Goal: Communication & Community: Answer question/provide support

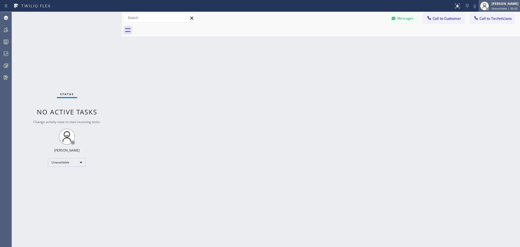
click at [497, 7] on span "Unavailable | 35:02" at bounding box center [505, 9] width 26 height 4
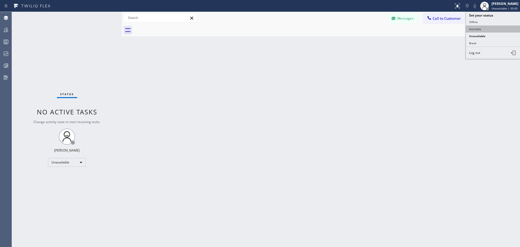
click at [493, 27] on button "Available" at bounding box center [493, 28] width 54 height 7
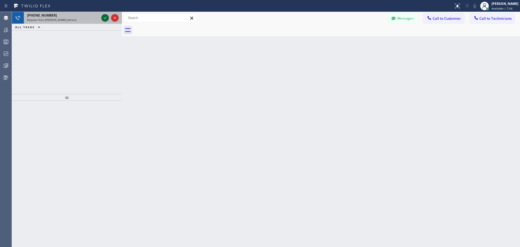
click at [104, 18] on icon at bounding box center [105, 18] width 7 height 7
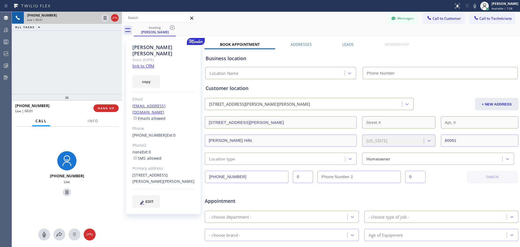
type input "[PHONE_NUMBER]"
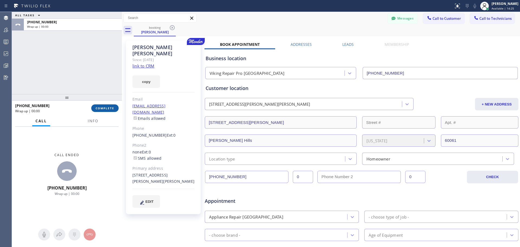
click at [106, 106] on button "COMPLETE" at bounding box center [104, 108] width 27 height 8
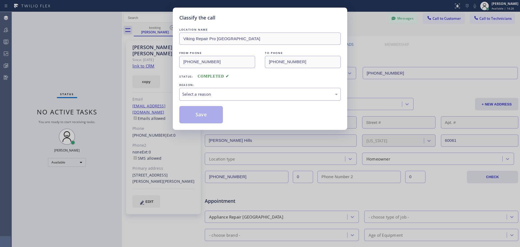
click at [210, 88] on div "Select a reason" at bounding box center [260, 94] width 162 height 13
click at [196, 118] on button "Save" at bounding box center [201, 114] width 44 height 17
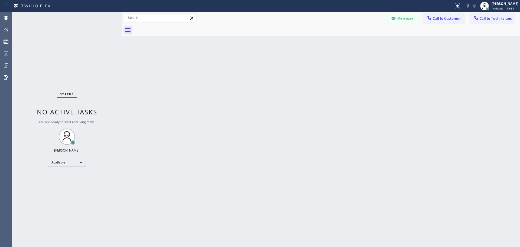
click at [410, 18] on button "Messages" at bounding box center [403, 18] width 30 height 10
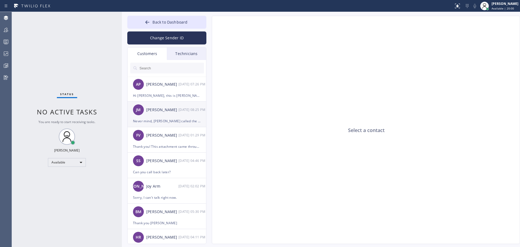
click at [164, 112] on div "[PERSON_NAME]" at bounding box center [162, 110] width 32 height 6
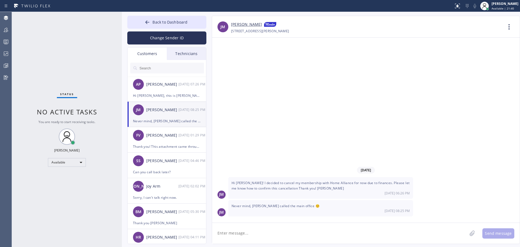
click at [159, 108] on div "[PERSON_NAME]" at bounding box center [162, 110] width 32 height 6
click at [254, 233] on textarea "To enrich screen reader interactions, please activate Accessibility in Grammarl…" at bounding box center [339, 233] width 255 height 21
type textarea "S"
type textarea "Hi [PERSON_NAME], I am glad that the office could help with verifying that your…"
click at [499, 233] on button "Send message" at bounding box center [499, 233] width 32 height 10
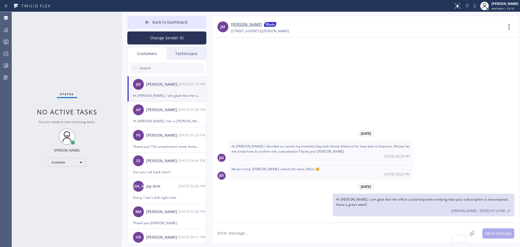
click at [162, 91] on div "[PERSON_NAME] [DATE] 01:16 PM" at bounding box center [167, 84] width 79 height 16
click at [166, 120] on div "Hi [PERSON_NAME], this is [PERSON_NAME]. i got a message from you about an appl…" at bounding box center [167, 121] width 68 height 6
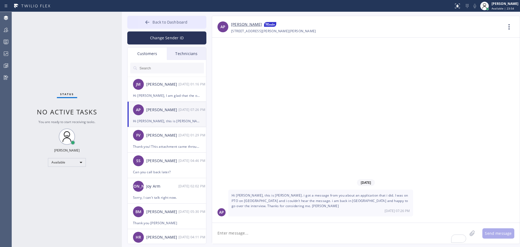
click at [167, 24] on span "Back to Dashboard" at bounding box center [170, 22] width 35 height 5
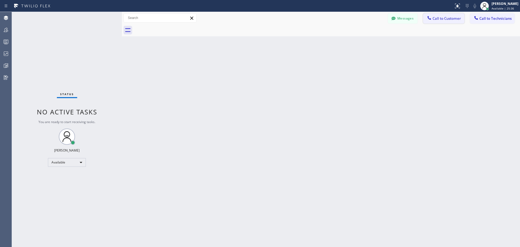
click at [453, 19] on span "Call to Customer" at bounding box center [447, 18] width 28 height 5
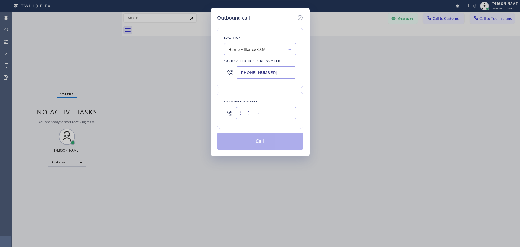
click at [262, 113] on input "(___) ___-____" at bounding box center [266, 113] width 60 height 12
paste input "415) 264-2422"
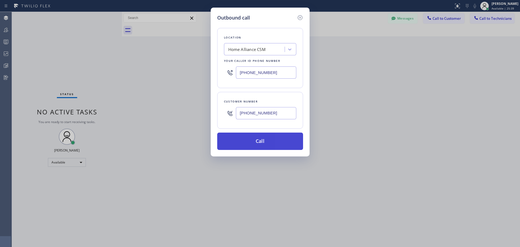
type input "[PHONE_NUMBER]"
click at [266, 139] on button "Call" at bounding box center [260, 141] width 86 height 17
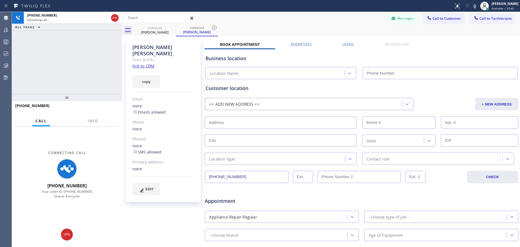
type input "[PHONE_NUMBER]"
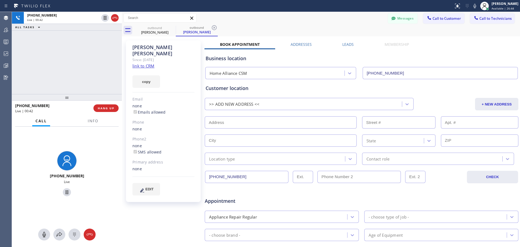
click at [107, 107] on span "HANG UP" at bounding box center [106, 108] width 17 height 4
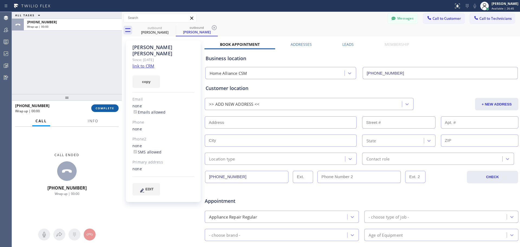
click at [109, 109] on span "COMPLETE" at bounding box center [105, 108] width 19 height 4
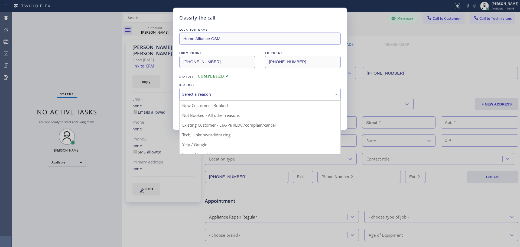
click at [230, 92] on div "Select a reason" at bounding box center [260, 94] width 156 height 6
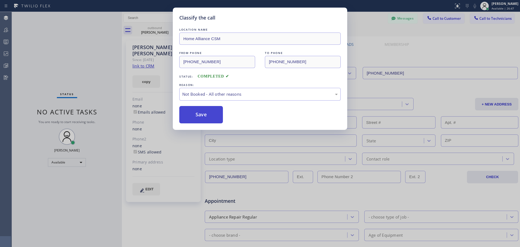
click at [198, 117] on button "Save" at bounding box center [201, 114] width 44 height 17
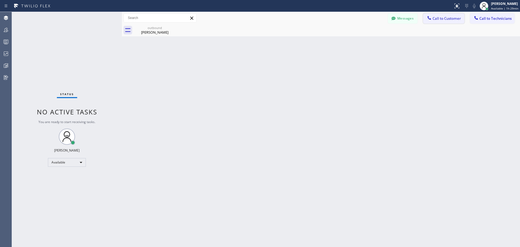
click at [456, 19] on span "Call to Customer" at bounding box center [447, 18] width 28 height 5
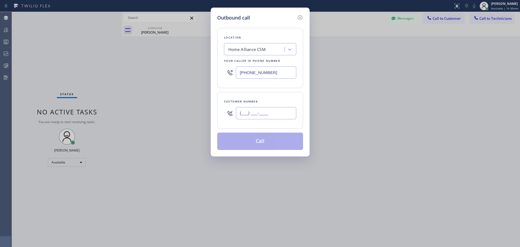
click at [249, 110] on input "(___) ___-____" at bounding box center [266, 113] width 60 height 12
paste input "602) 370-4018"
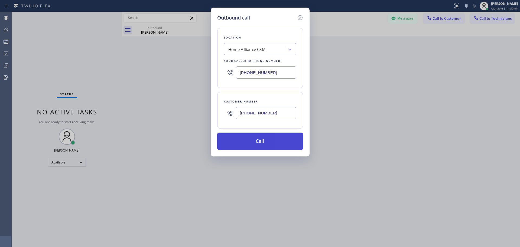
type input "[PHONE_NUMBER]"
click at [251, 144] on button "Call" at bounding box center [260, 141] width 86 height 17
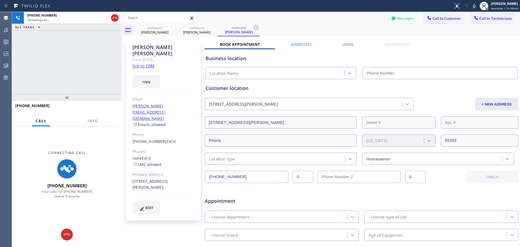
type input "[PHONE_NUMBER]"
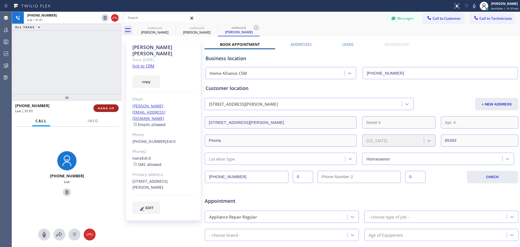
click at [105, 107] on span "HANG UP" at bounding box center [106, 108] width 17 height 4
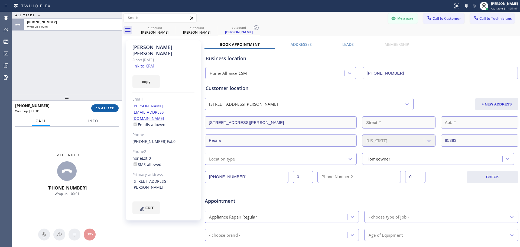
click at [112, 111] on button "COMPLETE" at bounding box center [104, 108] width 27 height 8
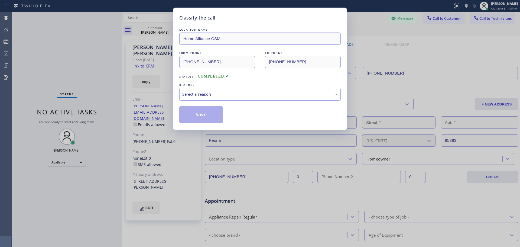
click at [238, 93] on div "Select a reason" at bounding box center [260, 94] width 156 height 6
click at [196, 112] on button "Save" at bounding box center [201, 114] width 44 height 17
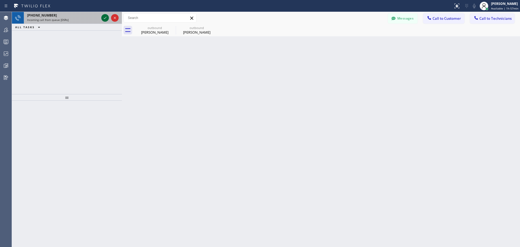
click at [105, 18] on icon at bounding box center [105, 18] width 7 height 7
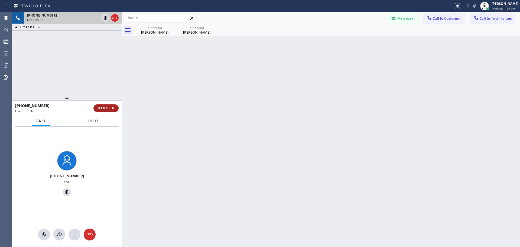
click at [112, 108] on span "HANG UP" at bounding box center [106, 108] width 17 height 4
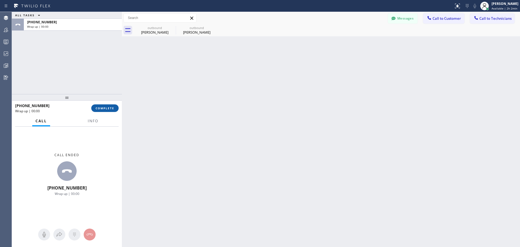
click at [105, 109] on span "COMPLETE" at bounding box center [105, 108] width 19 height 4
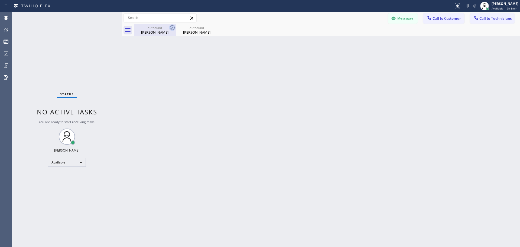
click at [170, 27] on icon at bounding box center [172, 27] width 5 height 5
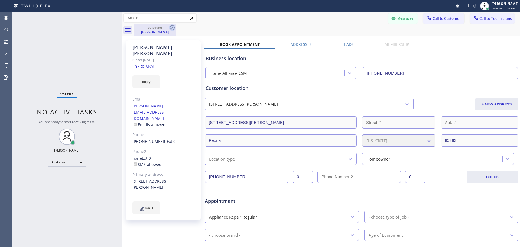
click at [173, 28] on icon at bounding box center [172, 27] width 7 height 7
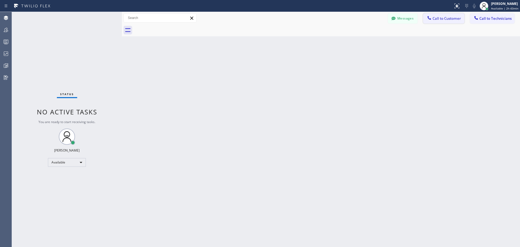
click at [454, 16] on span "Call to Customer" at bounding box center [447, 18] width 28 height 5
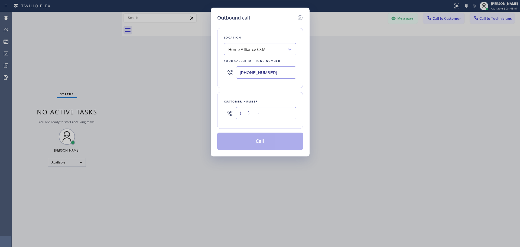
click at [267, 114] on input "(___) ___-____" at bounding box center [266, 113] width 60 height 12
paste input "734) 272-3054"
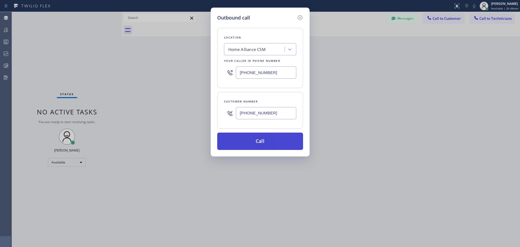
type input "[PHONE_NUMBER]"
click at [265, 144] on button "Call" at bounding box center [260, 141] width 86 height 17
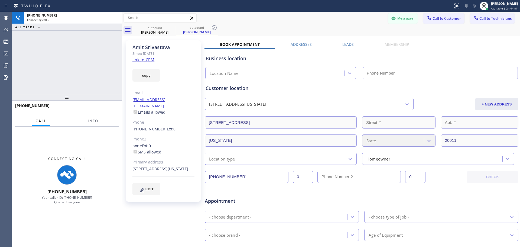
type input "[PHONE_NUMBER]"
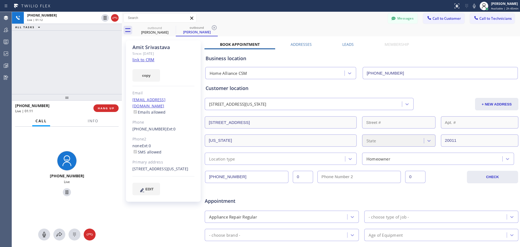
drag, startPoint x: 97, startPoint y: 107, endPoint x: 214, endPoint y: 184, distance: 139.7
click at [97, 107] on button "HANG UP" at bounding box center [105, 108] width 25 height 8
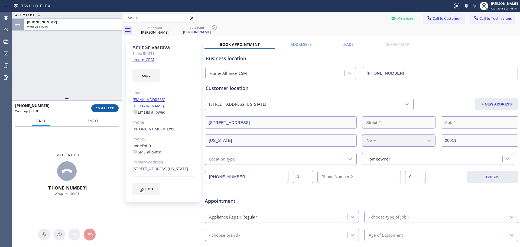
click at [109, 110] on span "COMPLETE" at bounding box center [105, 108] width 19 height 4
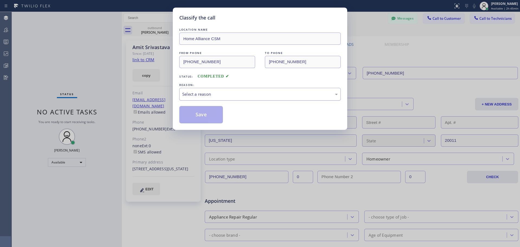
click at [240, 97] on div "Select a reason" at bounding box center [260, 94] width 156 height 6
drag, startPoint x: 199, startPoint y: 114, endPoint x: 211, endPoint y: 109, distance: 13.5
click at [199, 114] on button "Save" at bounding box center [201, 114] width 44 height 17
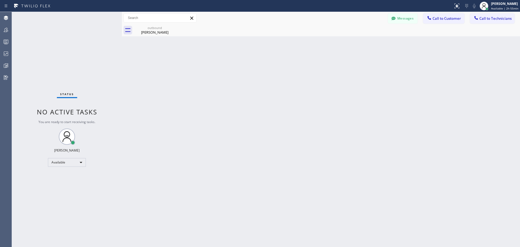
click at [439, 21] on button "Call to Customer" at bounding box center [443, 18] width 41 height 10
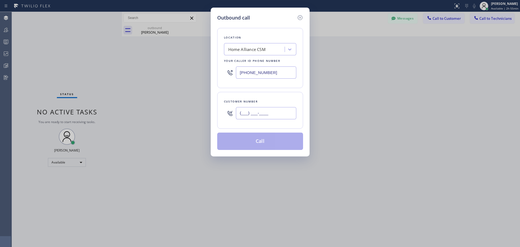
click at [267, 115] on input "(___) ___-____" at bounding box center [266, 113] width 60 height 12
paste input "561) 351-7273"
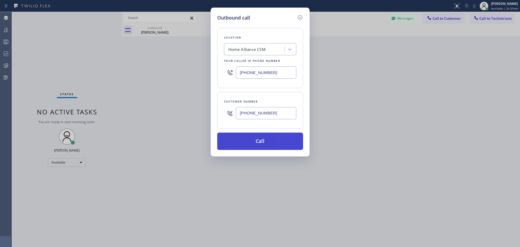
type input "[PHONE_NUMBER]"
click at [268, 144] on button "Call" at bounding box center [260, 141] width 86 height 17
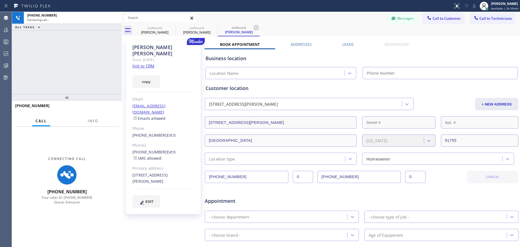
type input "[PHONE_NUMBER]"
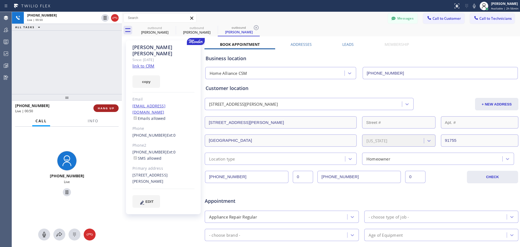
click at [109, 107] on span "HANG UP" at bounding box center [106, 108] width 17 height 4
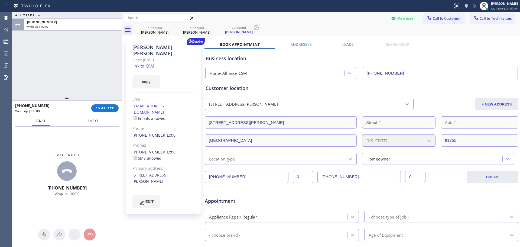
click at [105, 108] on span "COMPLETE" at bounding box center [105, 108] width 19 height 4
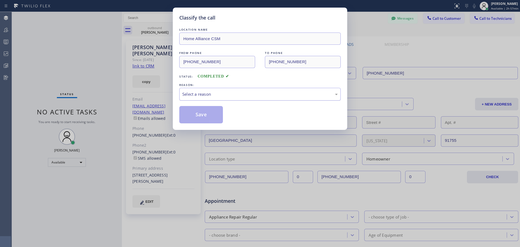
click at [257, 96] on div "Select a reason" at bounding box center [260, 94] width 156 height 6
click at [193, 118] on button "Save" at bounding box center [201, 114] width 44 height 17
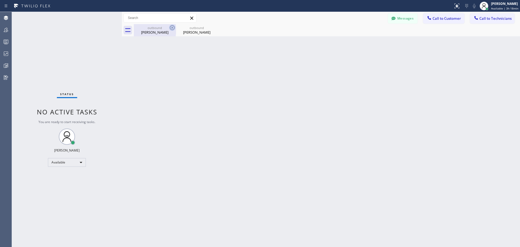
click at [173, 26] on icon at bounding box center [172, 27] width 7 height 7
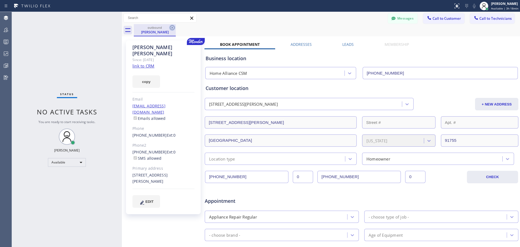
click at [172, 26] on icon at bounding box center [172, 27] width 7 height 7
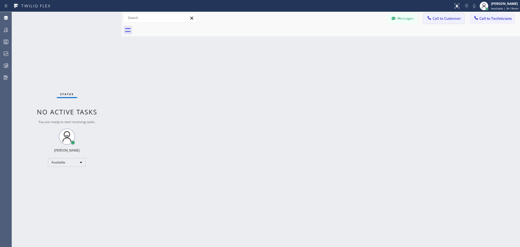
drag, startPoint x: 439, startPoint y: 18, endPoint x: 434, endPoint y: 30, distance: 13.3
click at [438, 21] on span "Call to Customer" at bounding box center [447, 18] width 28 height 5
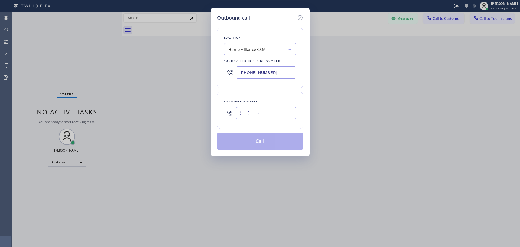
click at [256, 112] on input "(___) ___-____" at bounding box center [266, 113] width 60 height 12
paste input "410) 294-9456"
type input "[PHONE_NUMBER]"
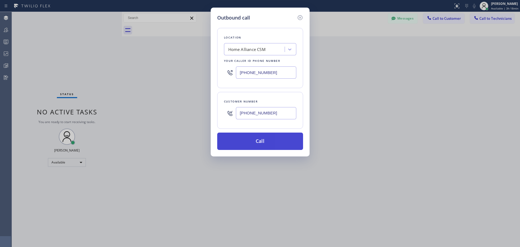
click at [254, 144] on button "Call" at bounding box center [260, 141] width 86 height 17
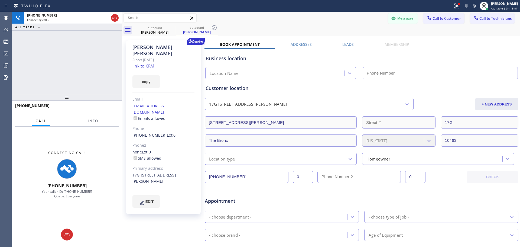
type input "[PHONE_NUMBER]"
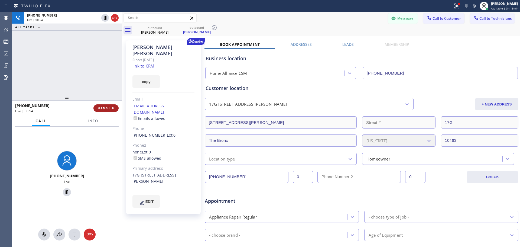
click at [110, 107] on span "HANG UP" at bounding box center [106, 108] width 17 height 4
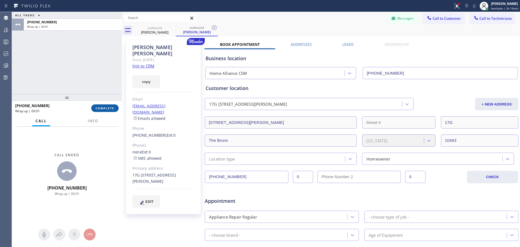
click at [109, 108] on span "COMPLETE" at bounding box center [105, 108] width 19 height 4
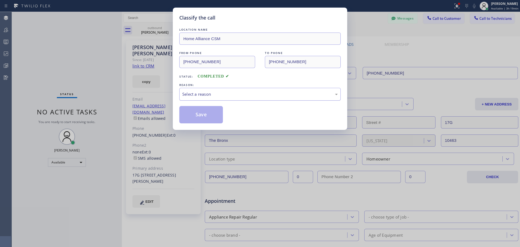
click at [243, 93] on div "Select a reason" at bounding box center [260, 94] width 156 height 6
click at [205, 117] on button "Save" at bounding box center [201, 114] width 44 height 17
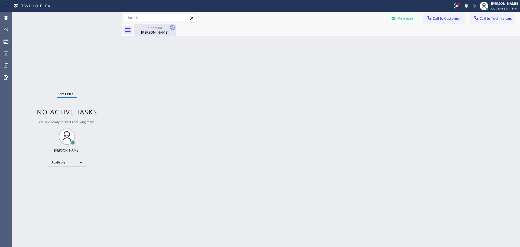
click at [171, 28] on icon at bounding box center [172, 27] width 7 height 7
click at [457, 4] on icon at bounding box center [457, 6] width 7 height 7
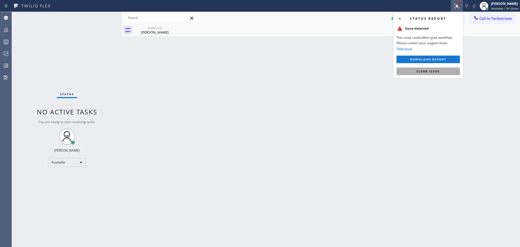
click at [435, 73] on span "Clear issue" at bounding box center [428, 71] width 23 height 4
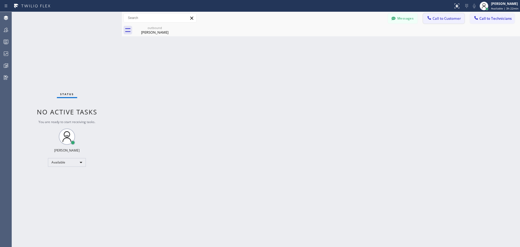
click at [453, 22] on button "Call to Customer" at bounding box center [443, 18] width 41 height 10
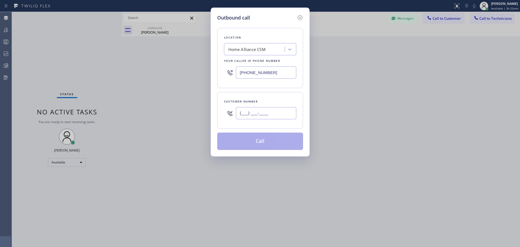
click at [262, 113] on input "(___) ___-____" at bounding box center [266, 113] width 60 height 12
paste input "312) 662-9802"
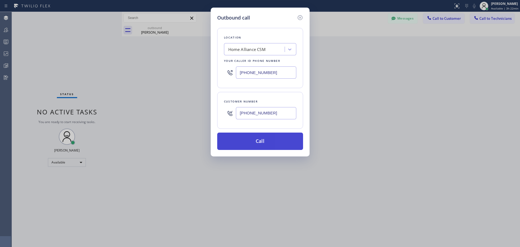
type input "[PHONE_NUMBER]"
click at [266, 143] on button "Call" at bounding box center [260, 141] width 86 height 17
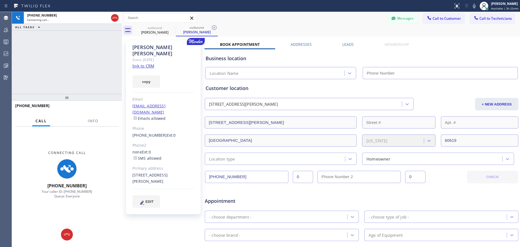
type input "[PHONE_NUMBER]"
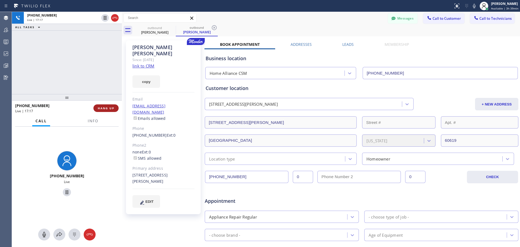
click at [101, 109] on span "HANG UP" at bounding box center [106, 108] width 17 height 4
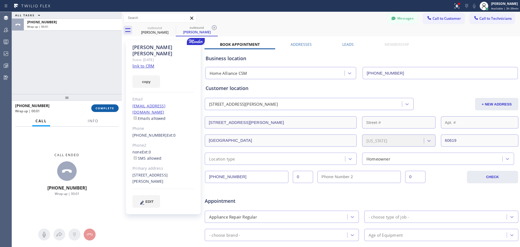
click at [108, 106] on button "COMPLETE" at bounding box center [104, 108] width 27 height 8
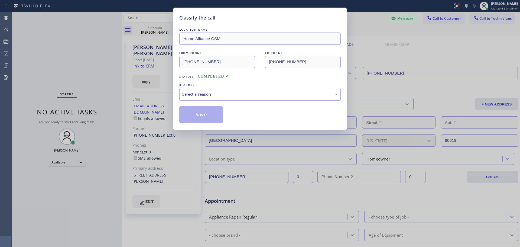
click at [250, 97] on div "Select a reason" at bounding box center [260, 94] width 156 height 6
click at [211, 114] on button "Save" at bounding box center [201, 114] width 44 height 17
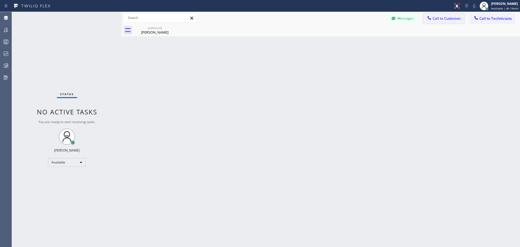
click at [439, 18] on span "Call to Customer" at bounding box center [447, 18] width 28 height 5
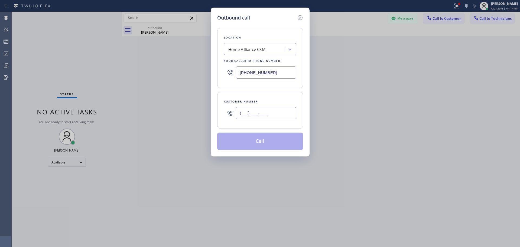
click at [246, 114] on input "(___) ___-____" at bounding box center [266, 113] width 60 height 12
paste input "515) 708-1895"
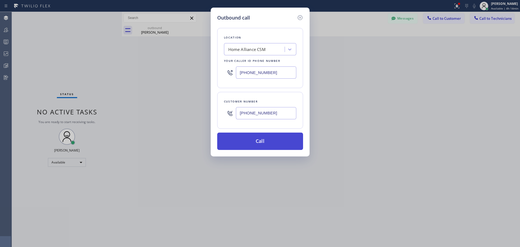
type input "[PHONE_NUMBER]"
click at [253, 137] on button "Call" at bounding box center [260, 141] width 86 height 17
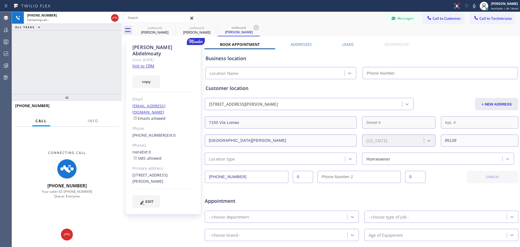
type input "[PHONE_NUMBER]"
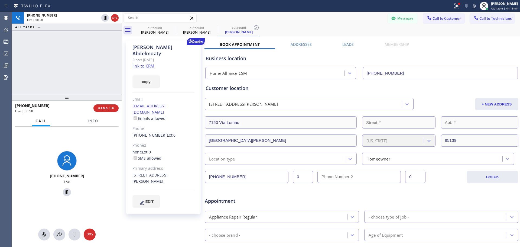
drag, startPoint x: 107, startPoint y: 109, endPoint x: 236, endPoint y: 176, distance: 145.5
click at [107, 109] on span "HANG UP" at bounding box center [106, 108] width 17 height 4
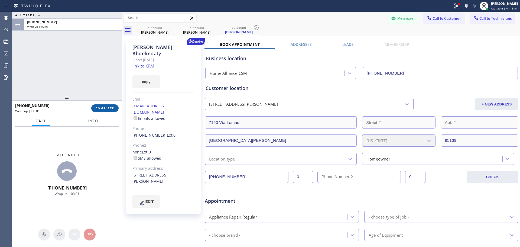
click at [107, 108] on span "COMPLETE" at bounding box center [105, 108] width 19 height 4
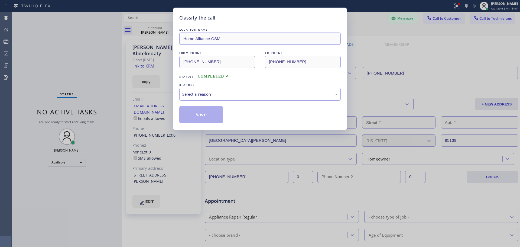
click at [277, 95] on div "Select a reason" at bounding box center [260, 94] width 156 height 6
drag, startPoint x: 208, startPoint y: 122, endPoint x: 406, endPoint y: 60, distance: 207.5
click at [208, 123] on button "Save" at bounding box center [201, 114] width 44 height 17
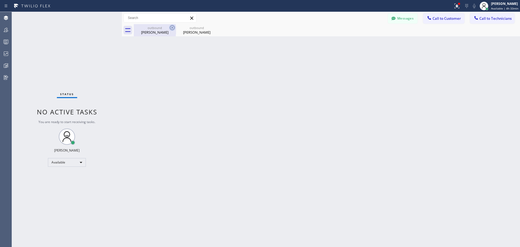
click at [171, 27] on icon at bounding box center [172, 27] width 7 height 7
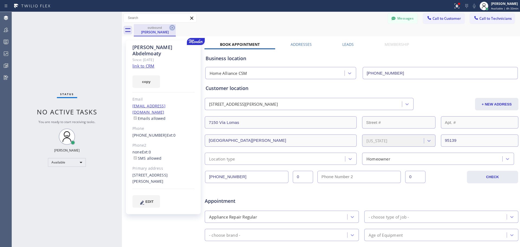
click at [169, 28] on icon at bounding box center [172, 27] width 7 height 7
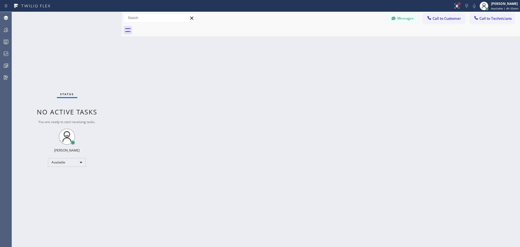
click at [459, 4] on div at bounding box center [459, 4] width 2 height 2
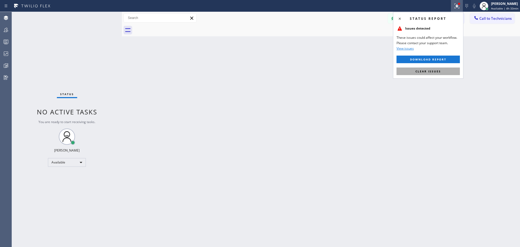
click at [445, 74] on button "Clear issues" at bounding box center [428, 71] width 63 height 8
